Goal: Task Accomplishment & Management: Complete application form

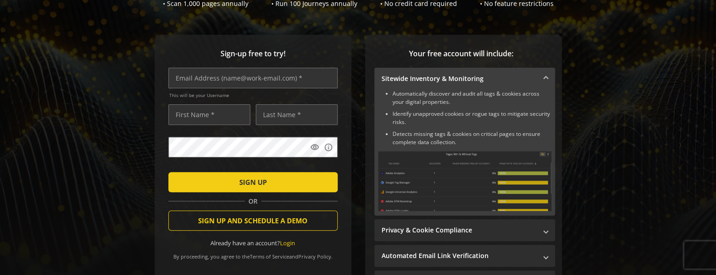
scroll to position [152, 0]
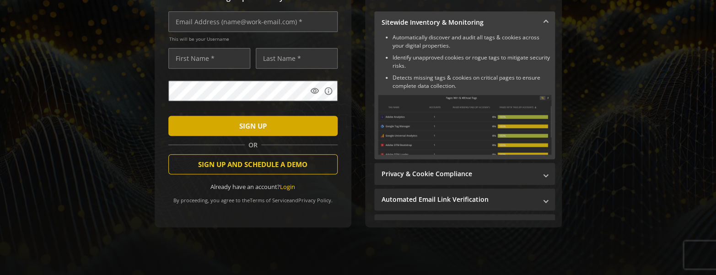
click at [261, 123] on span "SIGN UP" at bounding box center [252, 126] width 27 height 16
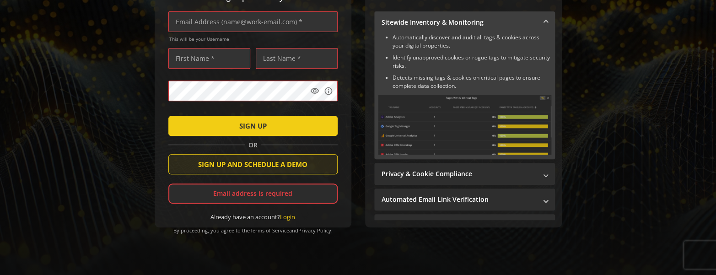
click at [258, 161] on span "SIGN UP AND SCHEDULE A DEMO" at bounding box center [252, 164] width 109 height 16
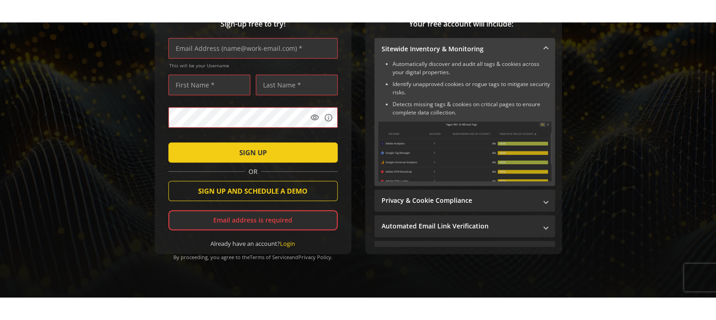
scroll to position [136, 0]
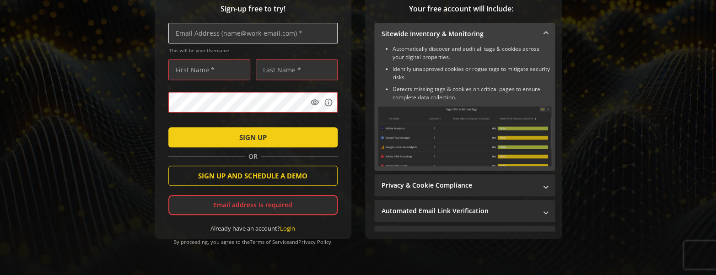
click at [259, 33] on input "text" at bounding box center [252, 33] width 169 height 21
type input "[EMAIL_ADDRESS][DOMAIN_NAME]"
type input "test"
type input "tracking"
click at [150, 86] on div "Sign-up free to try! [EMAIL_ADDRESS][DOMAIN_NAME] This will be your Username te…" at bounding box center [358, 132] width 694 height 285
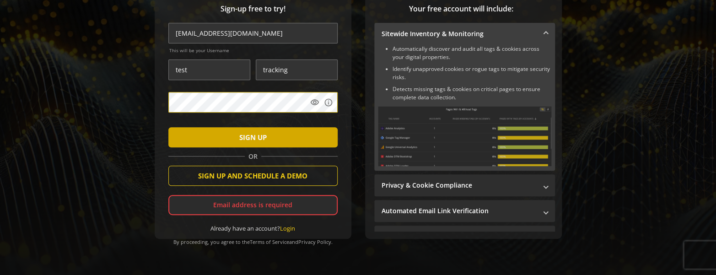
click at [260, 138] on span "SIGN UP" at bounding box center [252, 137] width 27 height 16
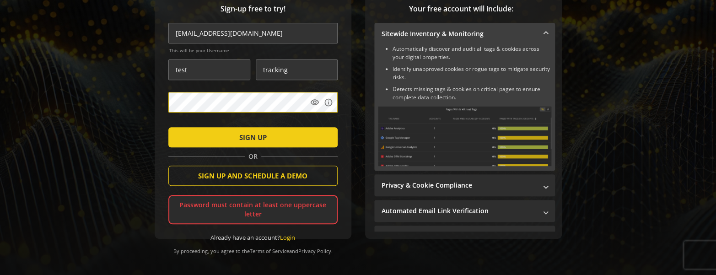
click at [116, 185] on div "Sign-up free to try! [EMAIL_ADDRESS][DOMAIN_NAME] This will be your Username te…" at bounding box center [358, 132] width 694 height 285
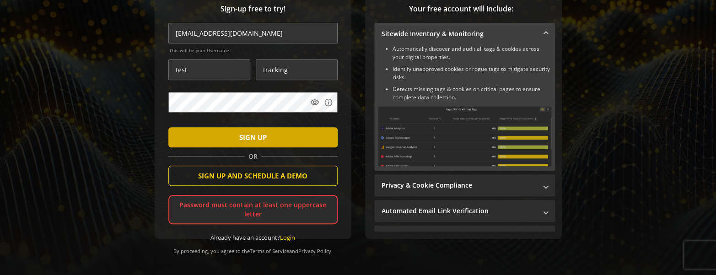
click at [228, 138] on span "submit" at bounding box center [252, 137] width 169 height 22
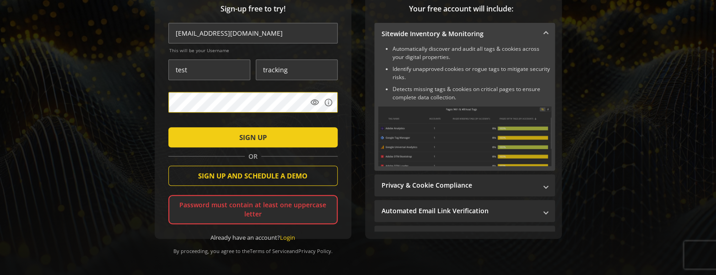
click at [140, 96] on div "Sign-up free to try! [EMAIL_ADDRESS][DOMAIN_NAME] This will be your Username te…" at bounding box center [358, 132] width 694 height 285
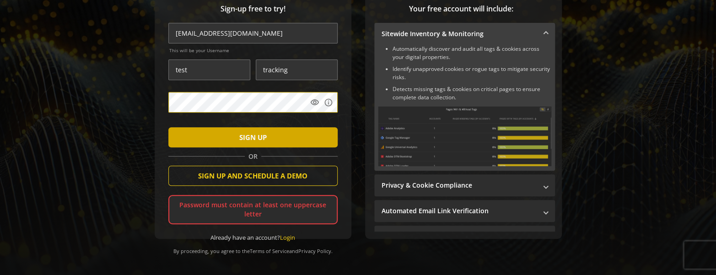
click at [234, 136] on span "submit" at bounding box center [252, 137] width 169 height 22
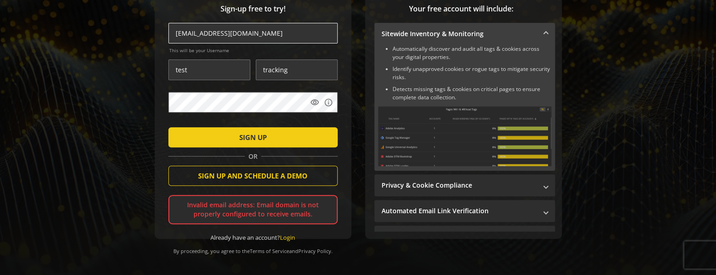
click at [221, 35] on input "[EMAIL_ADDRESS][DOMAIN_NAME]" at bounding box center [252, 33] width 169 height 21
type input "[EMAIL_ADDRESS][DOMAIN_NAME]"
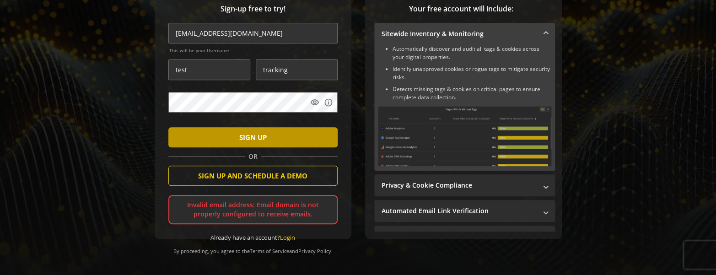
click at [229, 132] on span "submit" at bounding box center [252, 137] width 169 height 22
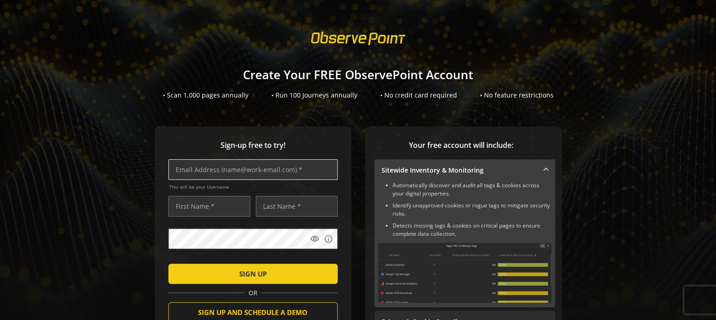
click at [239, 166] on input "text" at bounding box center [252, 169] width 169 height 21
type input "[EMAIL_ADDRESS][DOMAIN_NAME]"
type input "test"
type input "tracking2"
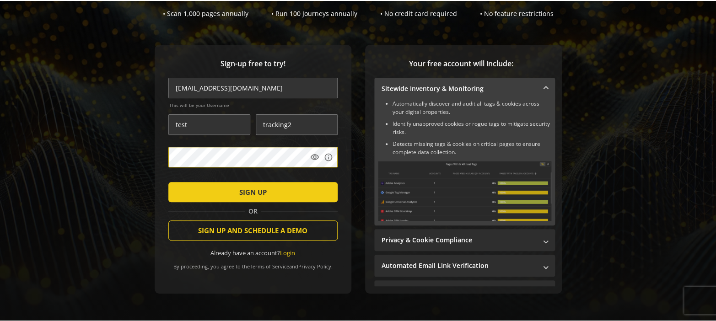
scroll to position [107, 0]
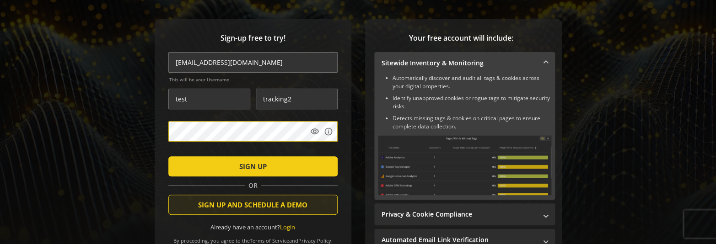
click at [240, 209] on span "SIGN UP AND SCHEDULE A DEMO" at bounding box center [252, 205] width 109 height 16
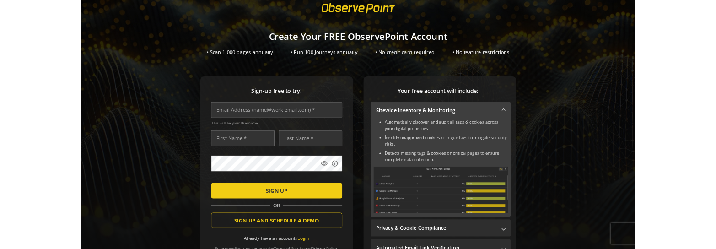
scroll to position [68, 0]
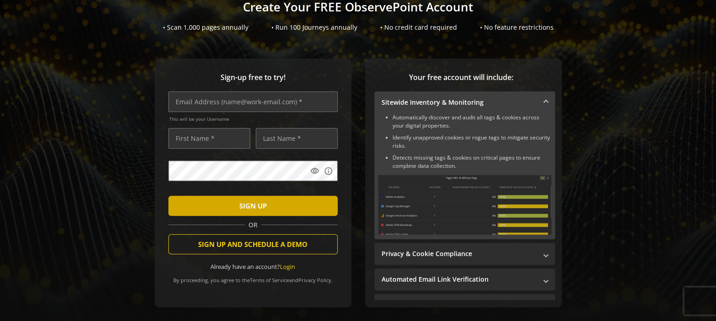
click at [203, 210] on span "submit" at bounding box center [252, 206] width 169 height 22
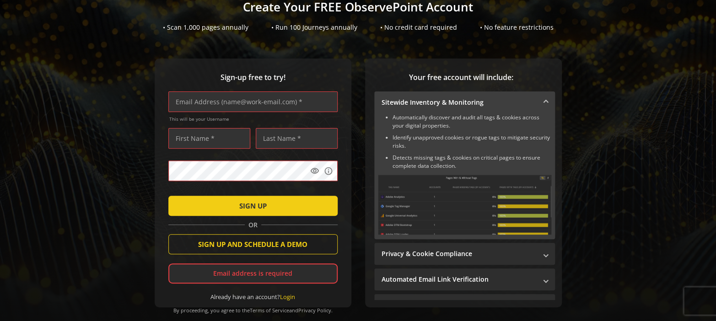
click at [218, 264] on div "Email address is required" at bounding box center [252, 273] width 169 height 20
click at [219, 271] on div "Email address is required" at bounding box center [252, 273] width 169 height 20
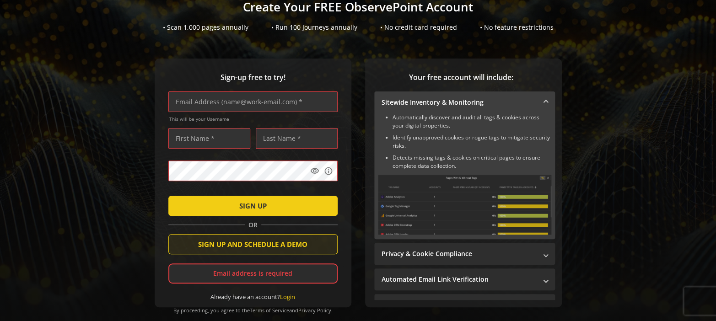
click at [221, 249] on span "SIGN UP AND SCHEDULE A DEMO" at bounding box center [252, 244] width 109 height 16
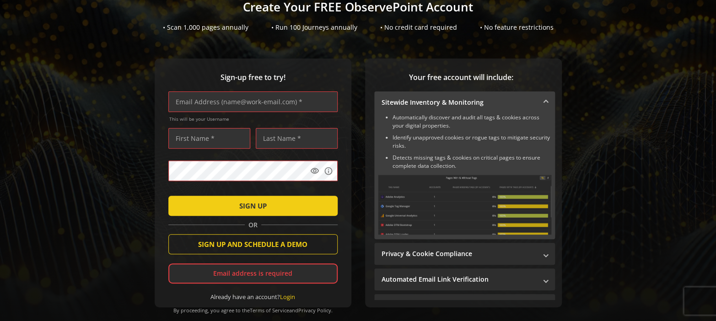
click at [225, 231] on form "This will be your Username visibility info SIGN UP OR SIGN UP AND SCHEDULE A DE…" at bounding box center [252, 195] width 169 height 209
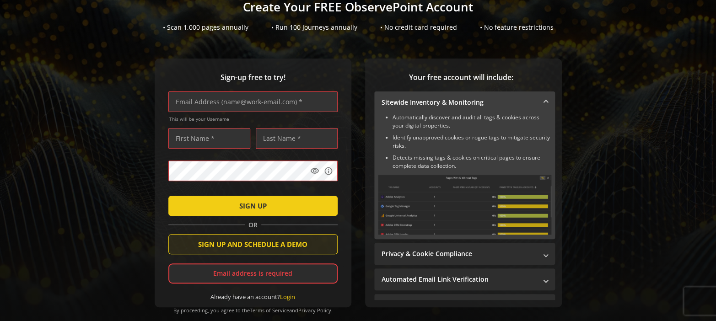
click at [224, 248] on span "SIGN UP AND SCHEDULE A DEMO" at bounding box center [252, 244] width 109 height 16
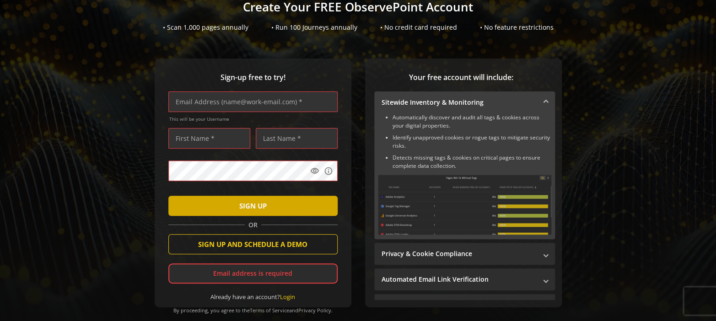
click at [239, 207] on span "SIGN UP" at bounding box center [252, 206] width 27 height 16
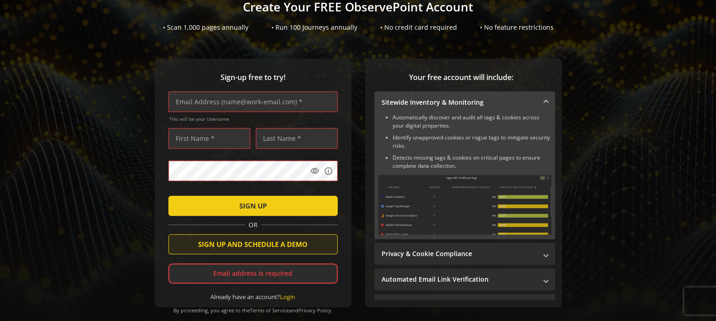
click at [229, 247] on span "SIGN UP AND SCHEDULE A DEMO" at bounding box center [252, 244] width 109 height 16
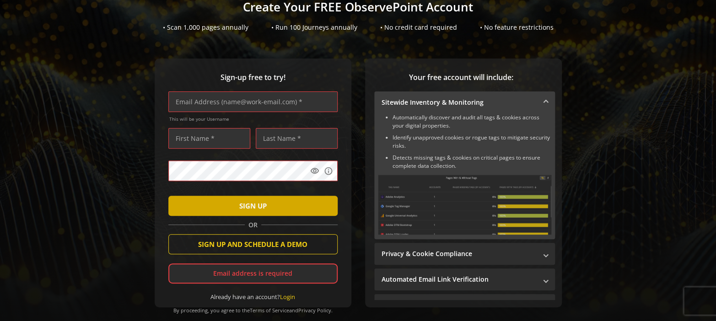
click at [233, 213] on span "submit" at bounding box center [252, 206] width 169 height 22
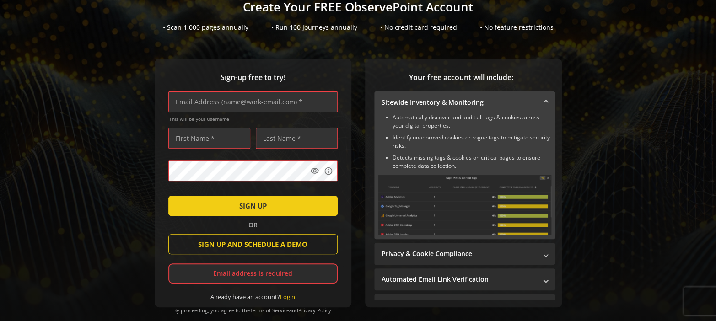
click at [242, 258] on form "This will be your Username visibility info SIGN UP OR SIGN UP AND SCHEDULE A DE…" at bounding box center [252, 195] width 169 height 209
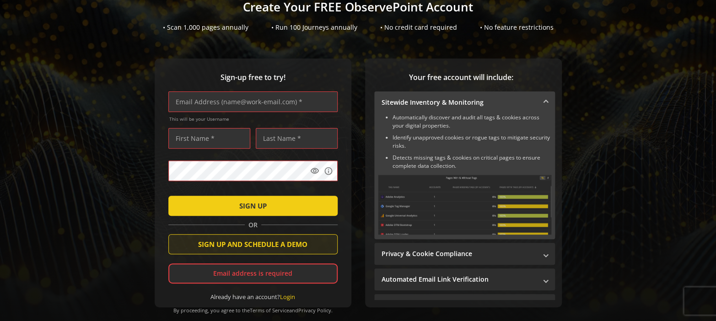
click at [241, 250] on span "SIGN UP AND SCHEDULE A DEMO" at bounding box center [252, 244] width 109 height 16
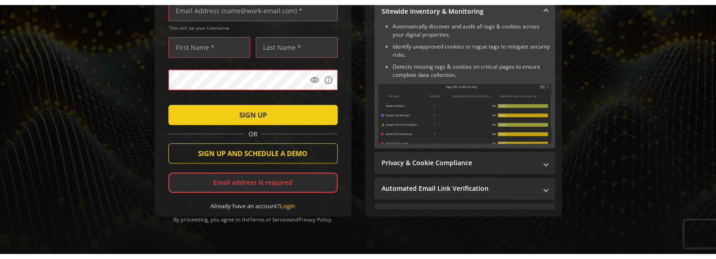
scroll to position [178, 0]
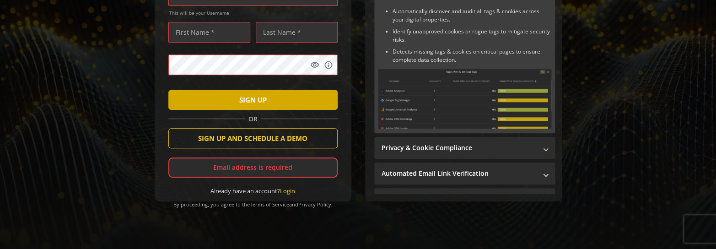
click at [286, 95] on span "submit" at bounding box center [252, 100] width 169 height 22
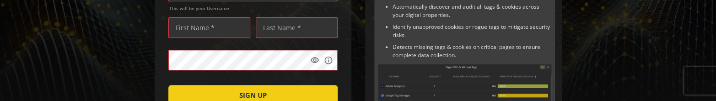
click at [637, 28] on div "Sign-up free to try! This will be your Username visibility info SIGN UP OR SIGN…" at bounding box center [358, 90] width 694 height 285
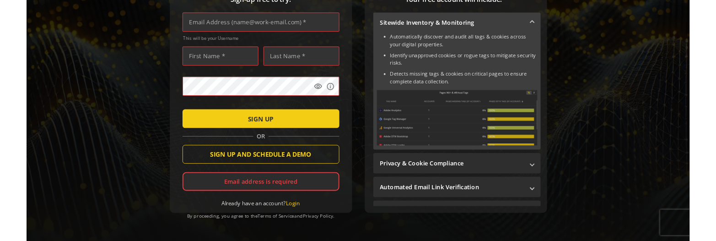
scroll to position [112, 0]
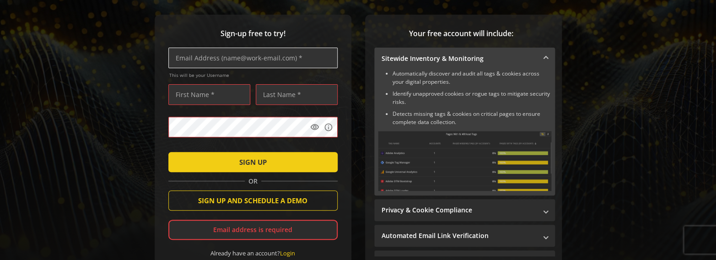
click at [219, 57] on input "text" at bounding box center [252, 58] width 169 height 21
type input "[EMAIL_ADDRESS][DOMAIN_NAME]"
type input "Testing"
type input "Tracking6"
click at [581, 158] on div "Sign-up free to try! [EMAIL_ADDRESS][DOMAIN_NAME] This will be your Username Te…" at bounding box center [358, 157] width 694 height 285
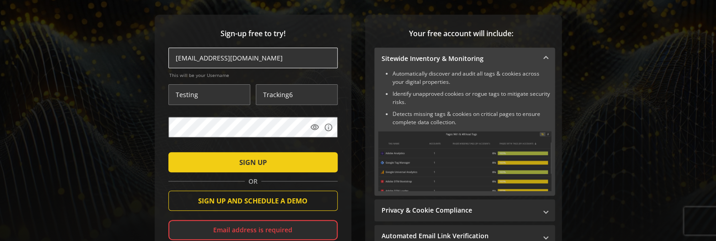
click at [266, 58] on input "[EMAIL_ADDRESS][DOMAIN_NAME]" at bounding box center [252, 58] width 169 height 21
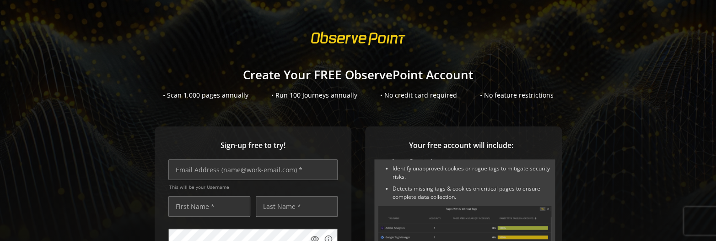
scroll to position [39, 0]
click at [307, 174] on input "text" at bounding box center [252, 169] width 169 height 21
click at [308, 173] on input "testingd@observepoint.copm" at bounding box center [252, 169] width 169 height 21
type input "testingd@observepoint.com"
type input "Testing"
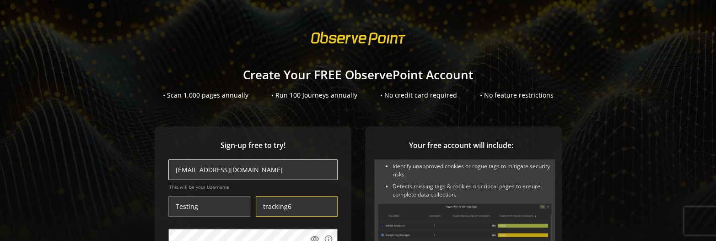
type input "tracking6"
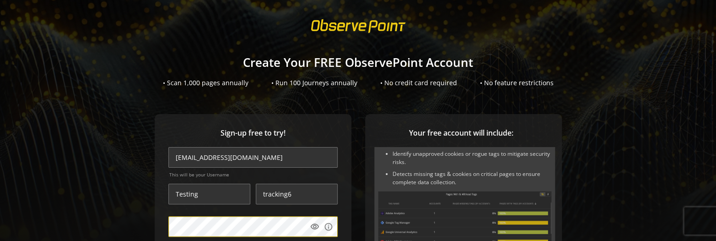
click at [85, 111] on sign-up "Create Your FREE ObservePoint Account • Scan 1,000 pages annually • Run 100 Jou…" at bounding box center [358, 120] width 716 height 241
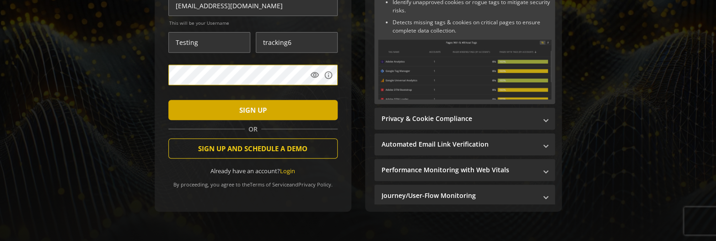
click at [268, 114] on span "submit" at bounding box center [252, 110] width 169 height 22
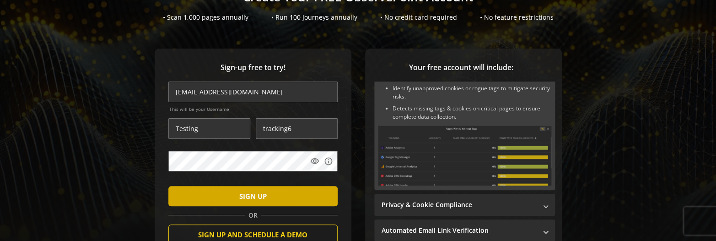
scroll to position [155, 0]
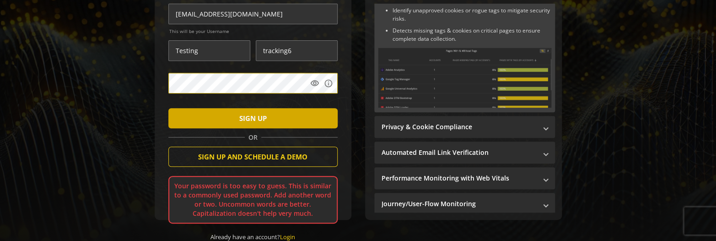
click at [254, 115] on span "SIGN UP" at bounding box center [252, 118] width 27 height 16
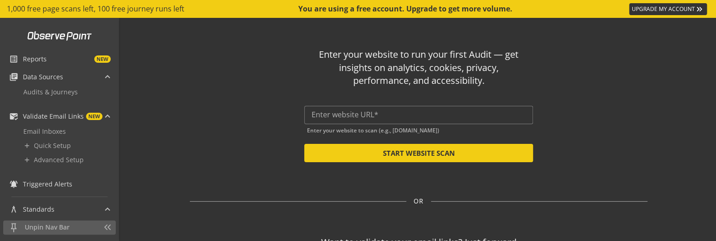
click at [596, 102] on div "Enter your website to run your first Audit — get insights on analytics, cookies…" at bounding box center [418, 101] width 457 height 121
